Goal: Transaction & Acquisition: Download file/media

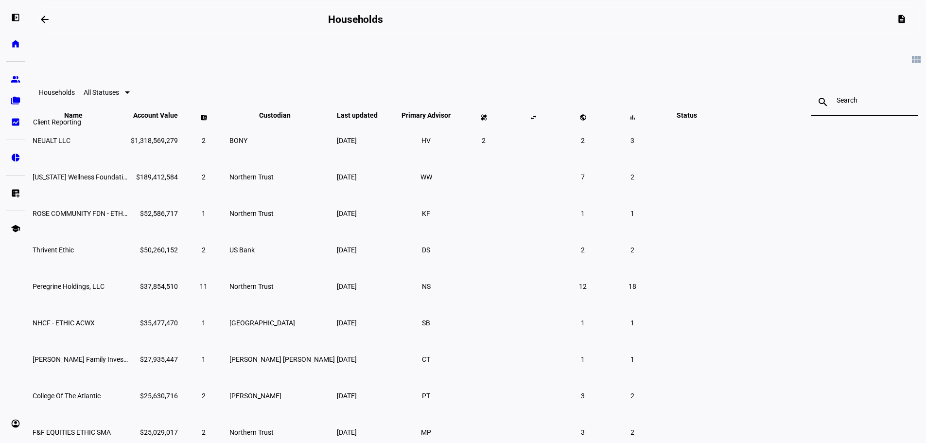
click at [16, 121] on eth-mat-symbol "bid_landscape" at bounding box center [16, 122] width 10 height 10
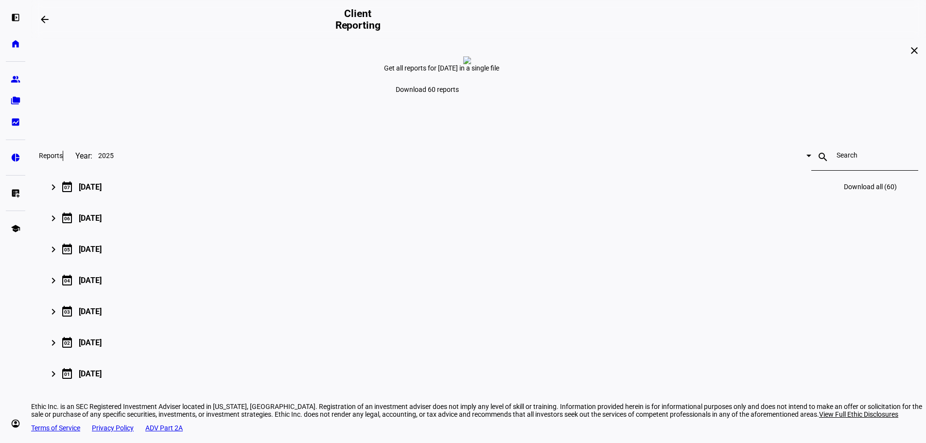
click at [59, 193] on mat-icon "keyboard_arrow_right" at bounding box center [54, 187] width 12 height 12
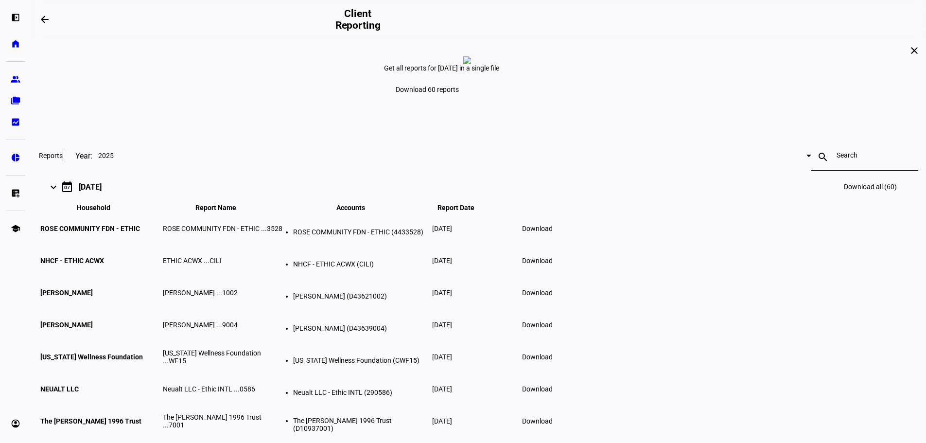
click at [844, 190] on span "Download all (60)" at bounding box center [870, 187] width 53 height 8
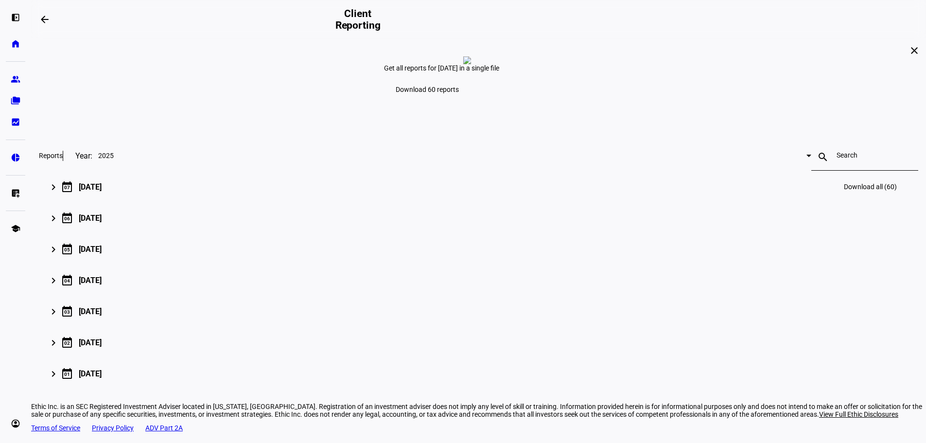
click at [59, 193] on mat-icon "keyboard_arrow_right" at bounding box center [54, 187] width 12 height 12
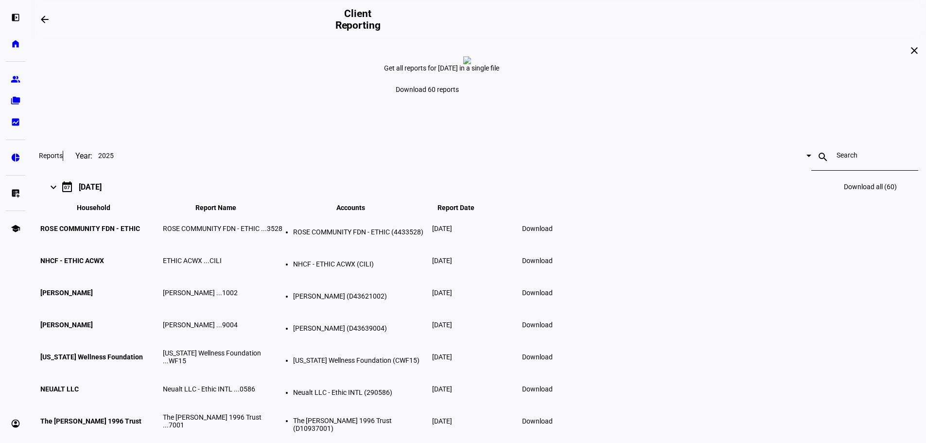
click at [552, 232] on span "Download" at bounding box center [537, 228] width 31 height 8
